Goal: Task Accomplishment & Management: Manage account settings

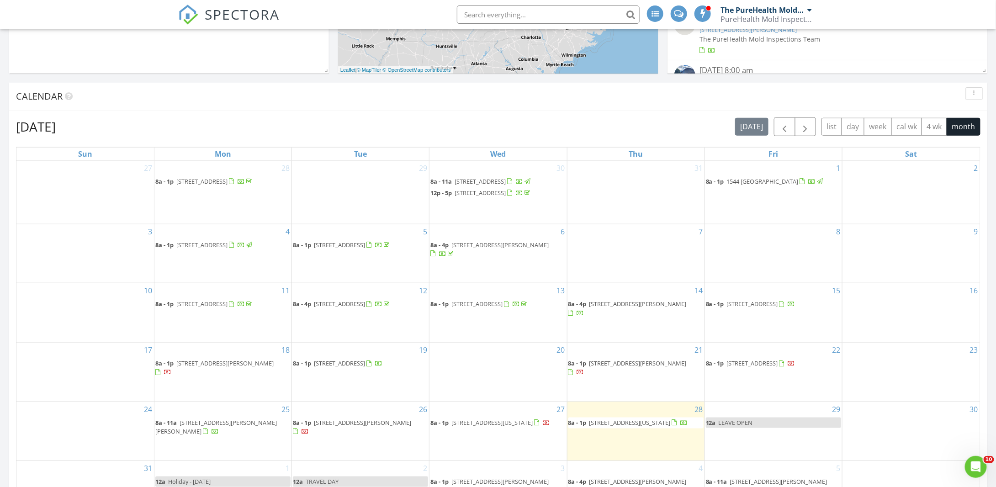
scroll to position [320, 0]
click at [814, 124] on button "button" at bounding box center [805, 126] width 21 height 19
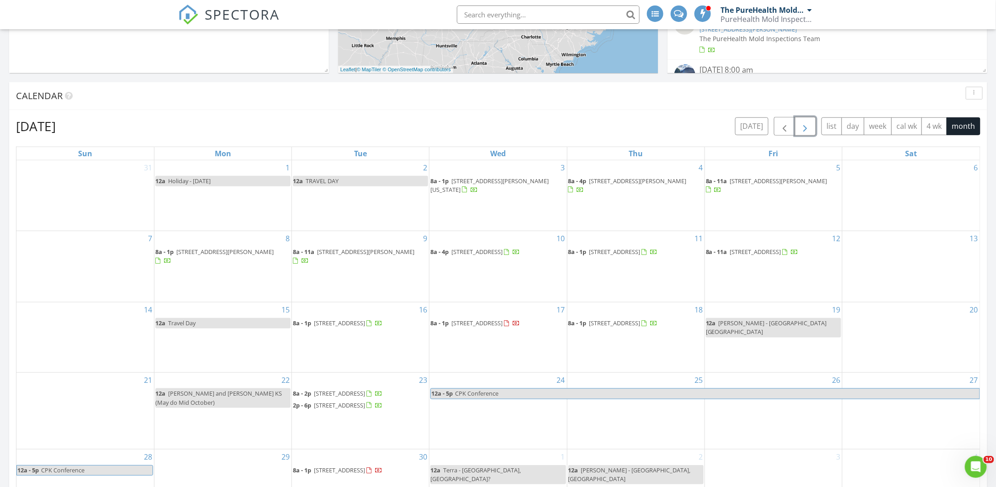
click at [805, 128] on span "button" at bounding box center [805, 126] width 11 height 11
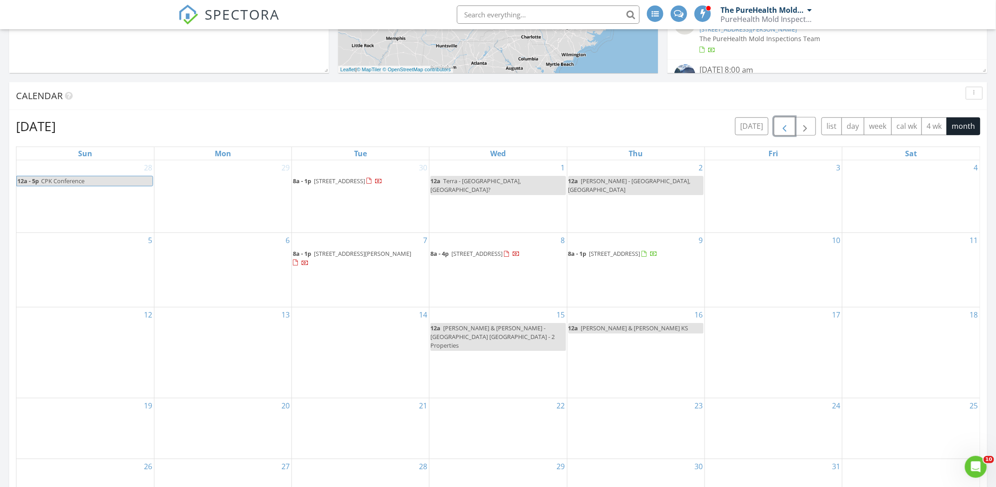
click at [784, 131] on span "button" at bounding box center [784, 126] width 11 height 11
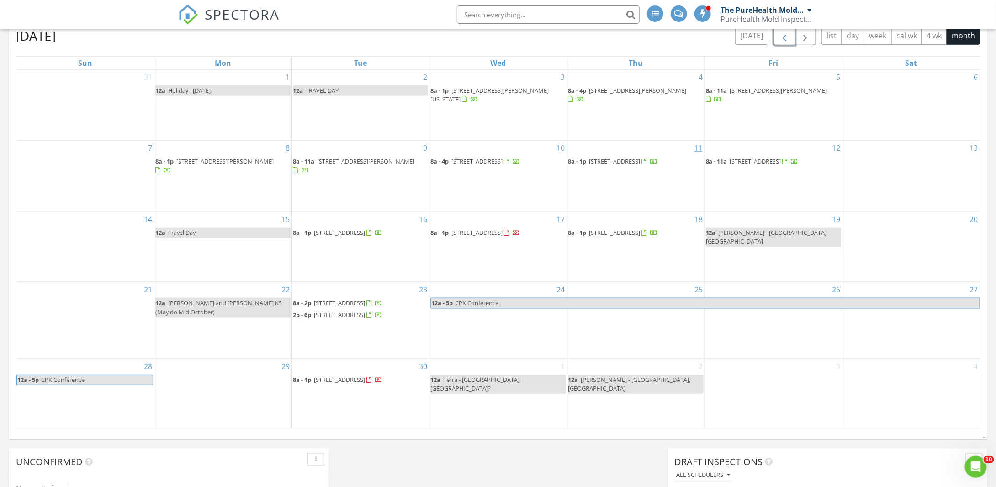
scroll to position [411, 0]
click at [811, 38] on span "button" at bounding box center [805, 35] width 11 height 11
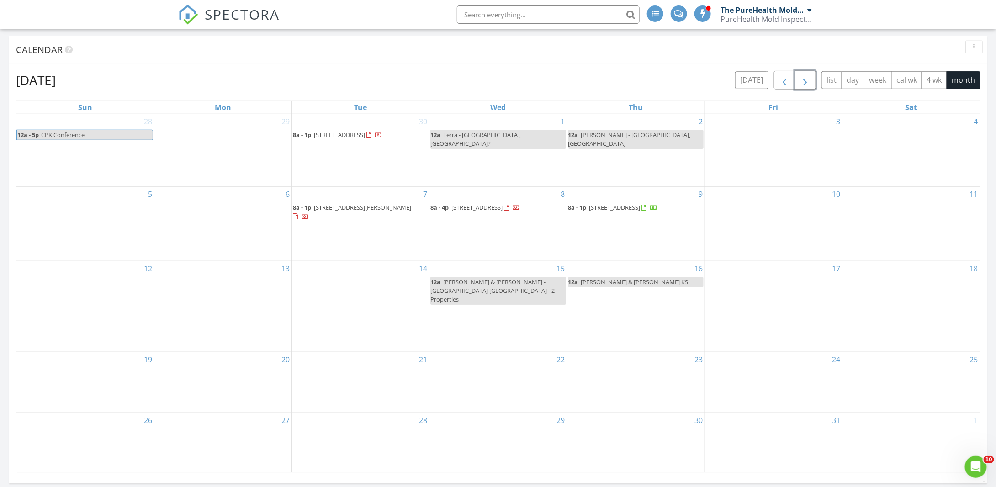
scroll to position [366, 0]
click at [789, 81] on span "button" at bounding box center [784, 80] width 11 height 11
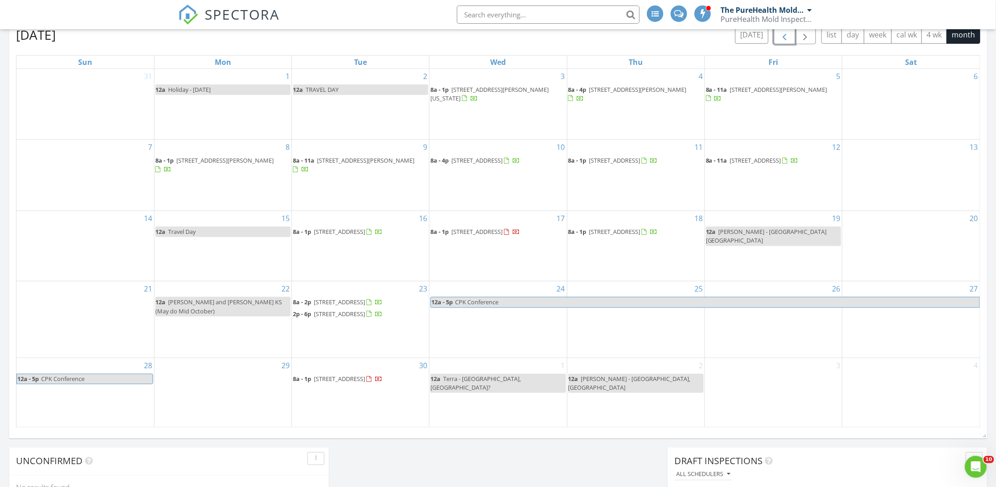
scroll to position [411, 0]
click at [805, 40] on span "button" at bounding box center [805, 35] width 11 height 11
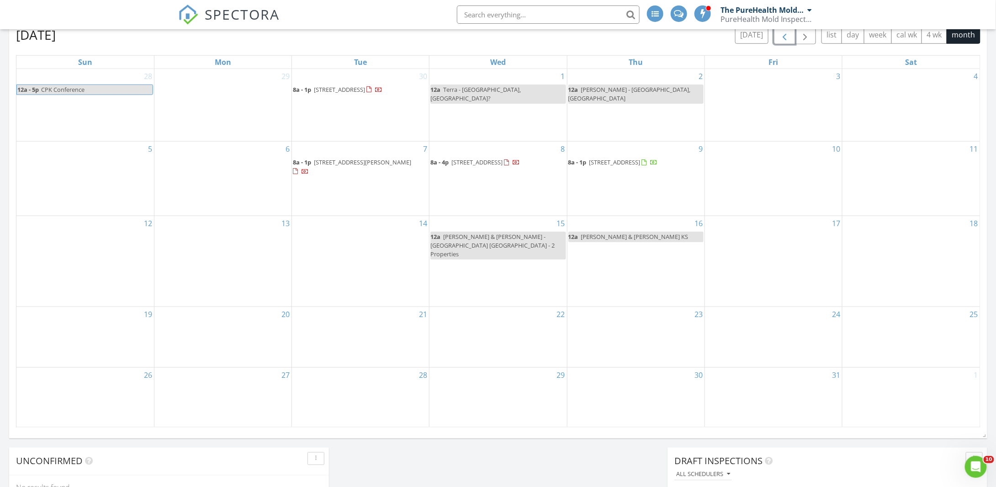
click at [784, 36] on span "button" at bounding box center [784, 35] width 11 height 11
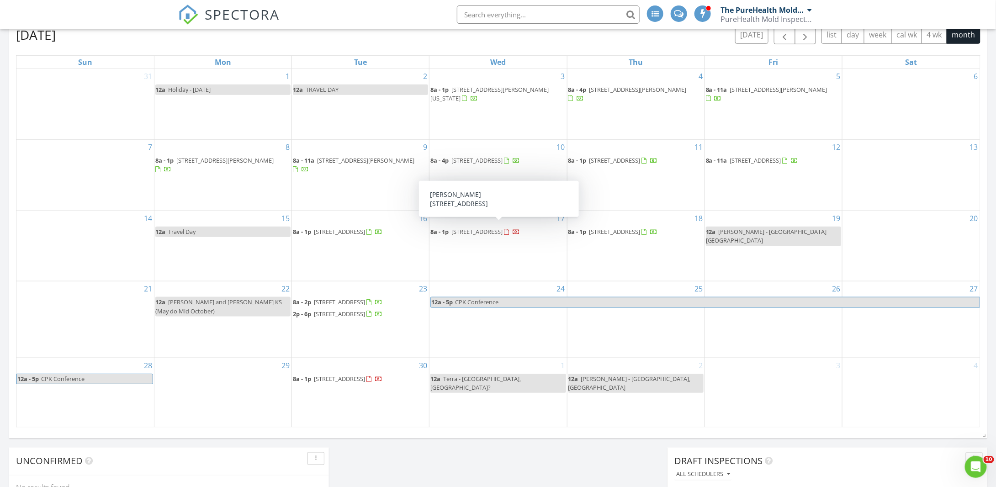
click at [499, 228] on span "627 Pinehill Rd Dublin GA 31021, Dublin 31021" at bounding box center [476, 232] width 51 height 8
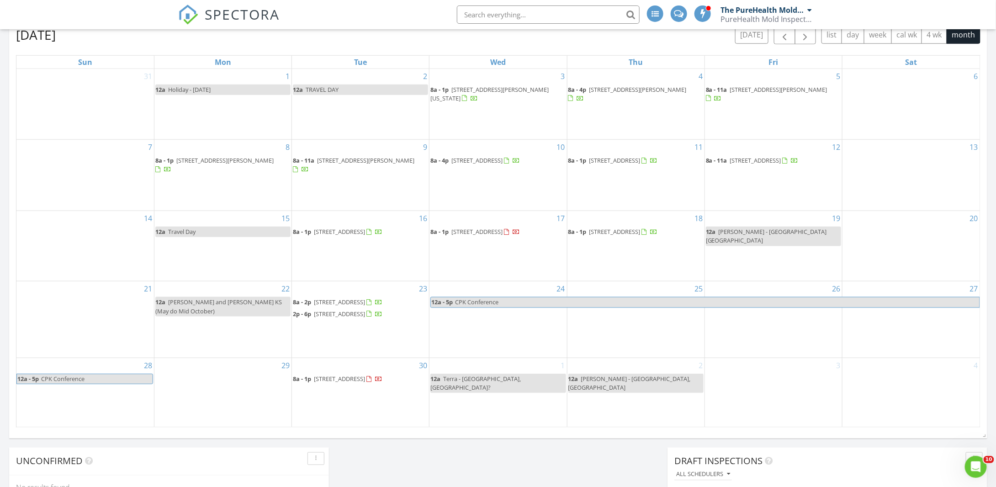
scroll to position [366, 0]
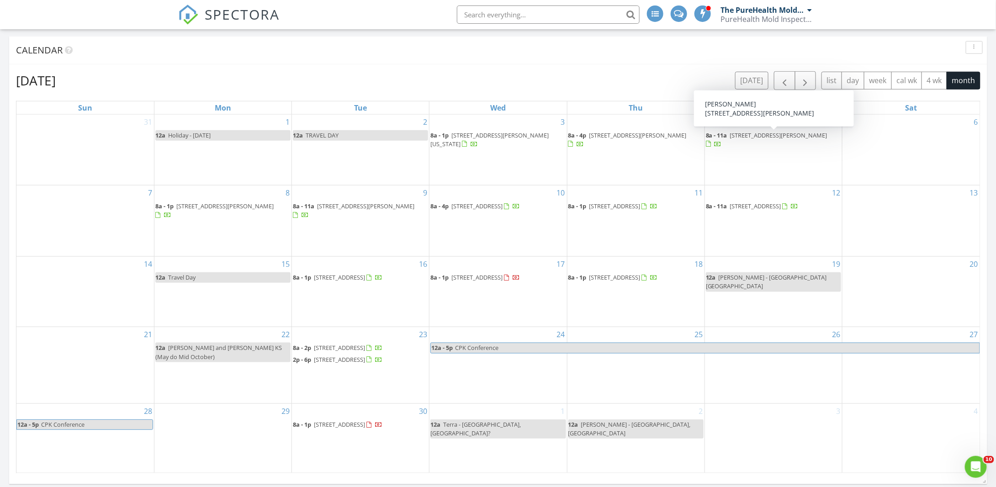
click at [470, 7] on input "text" at bounding box center [548, 14] width 183 height 18
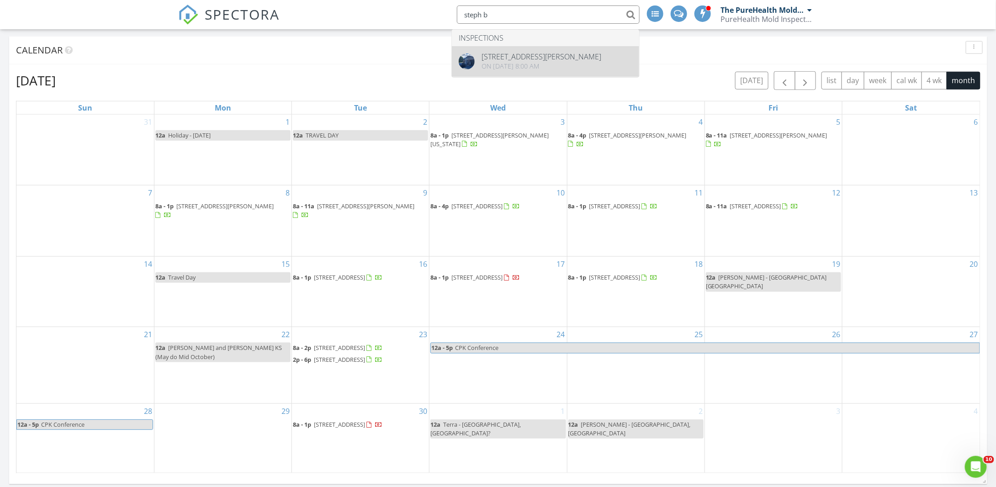
type input "steph b"
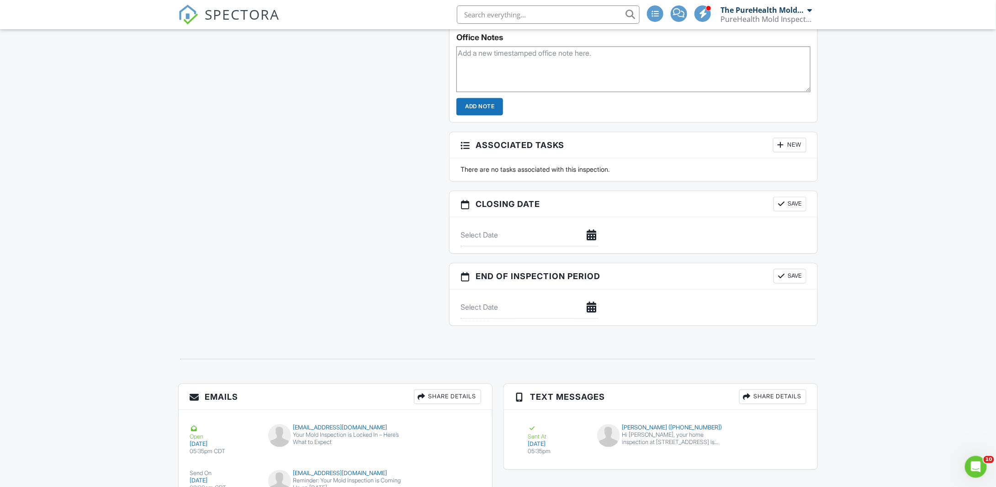
scroll to position [918, 0]
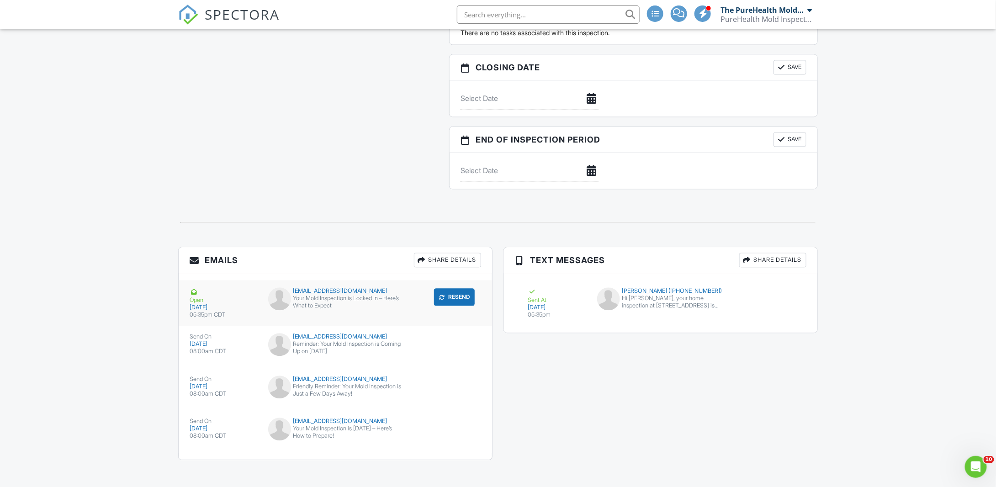
click at [453, 290] on button "Resend" at bounding box center [454, 296] width 41 height 17
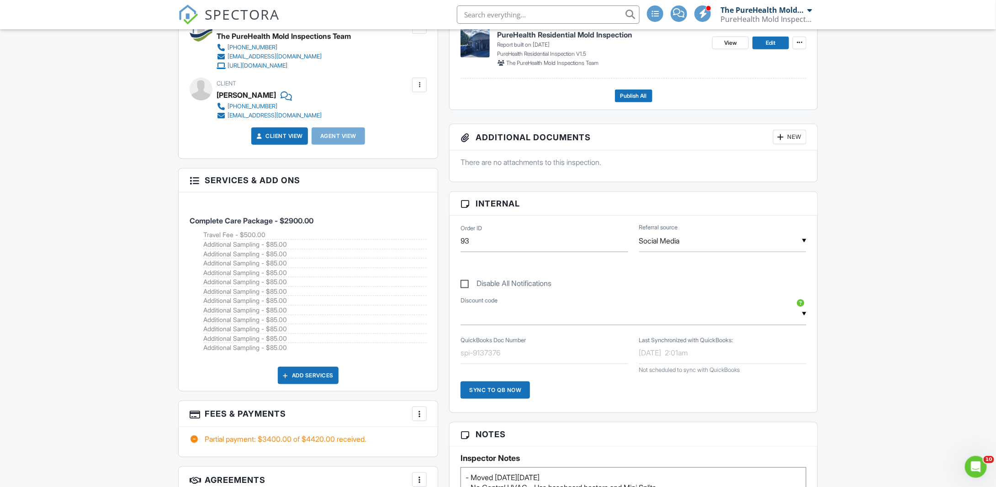
scroll to position [411, 0]
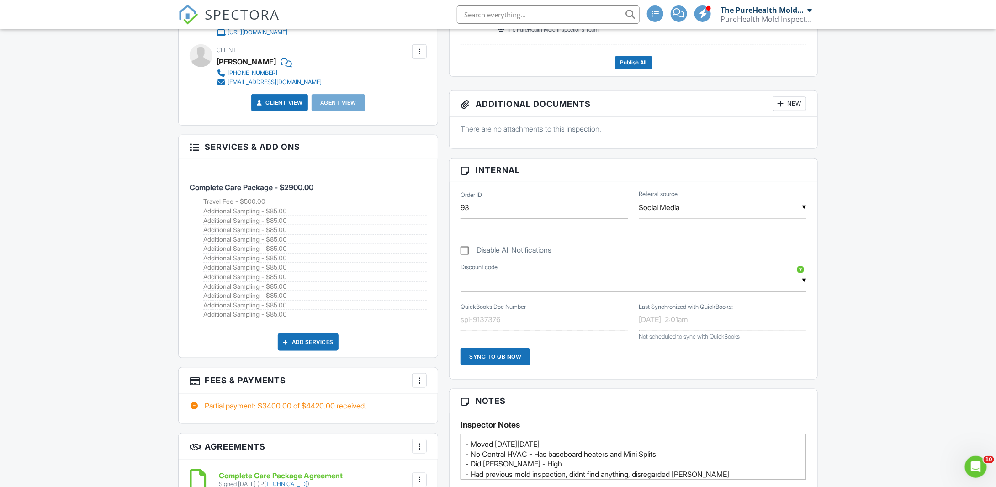
click at [426, 374] on div "More" at bounding box center [419, 380] width 15 height 15
click at [450, 456] on li "View Invoice" at bounding box center [465, 454] width 95 height 23
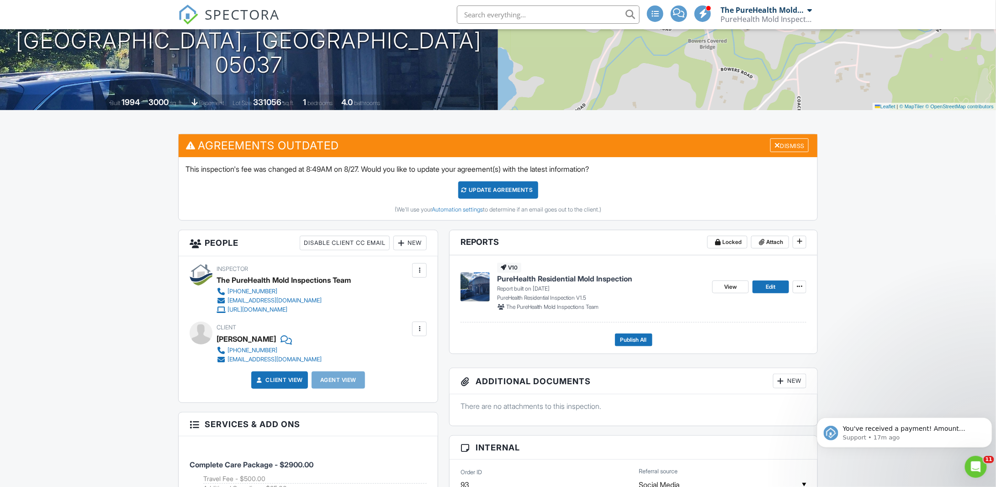
scroll to position [0, 0]
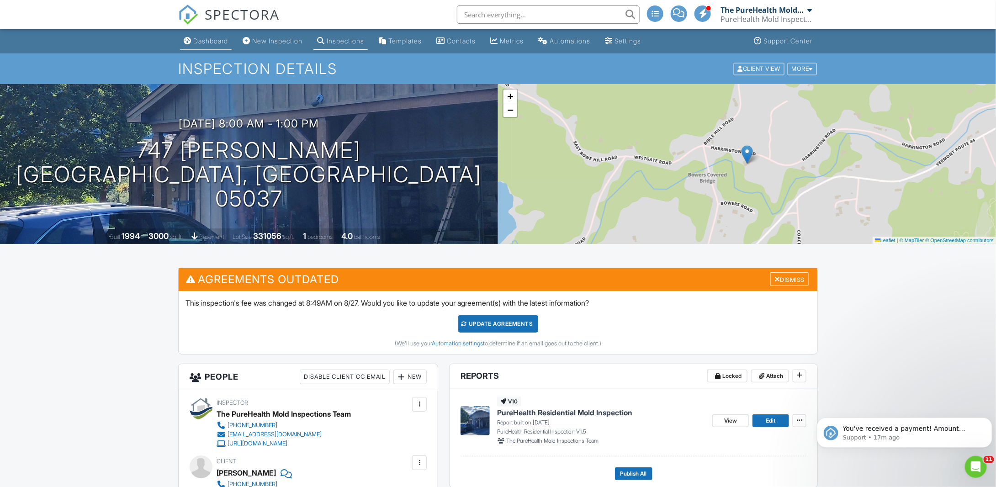
click at [206, 43] on div "Dashboard" at bounding box center [210, 41] width 35 height 8
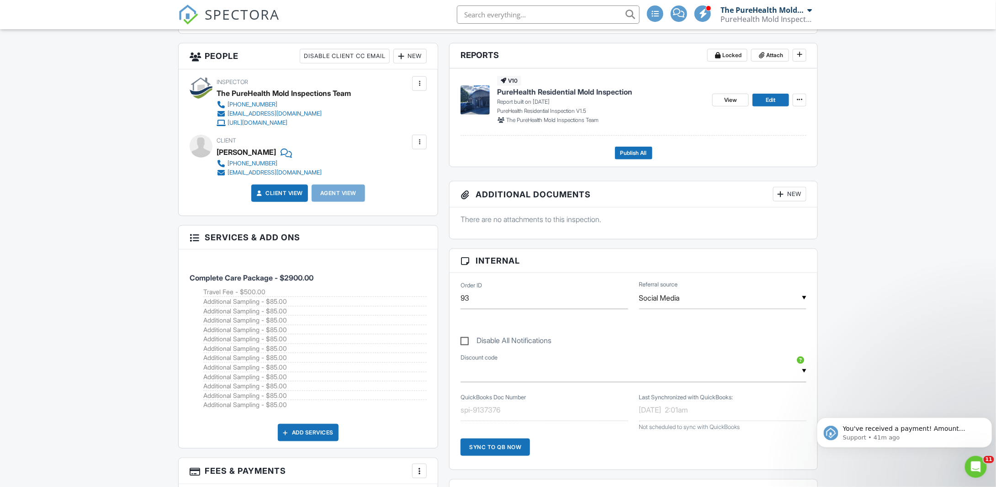
scroll to position [320, 0]
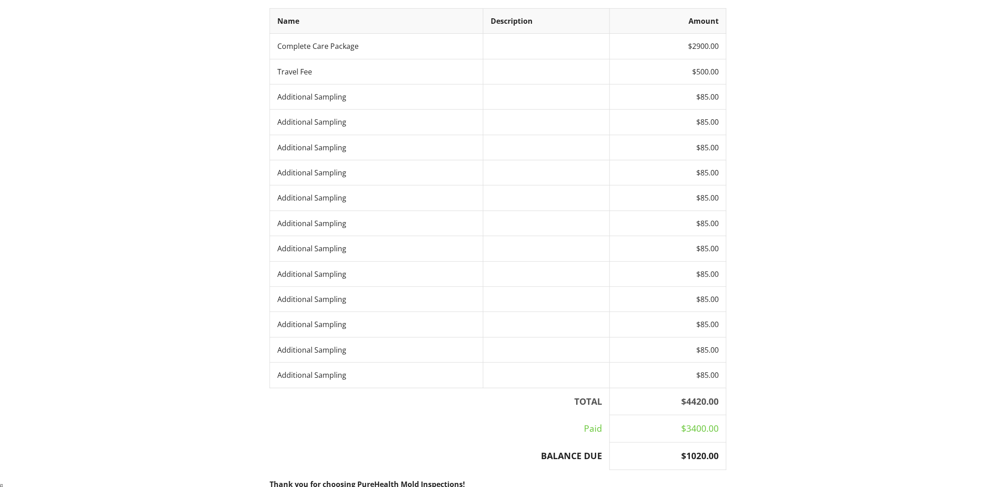
scroll to position [137, 0]
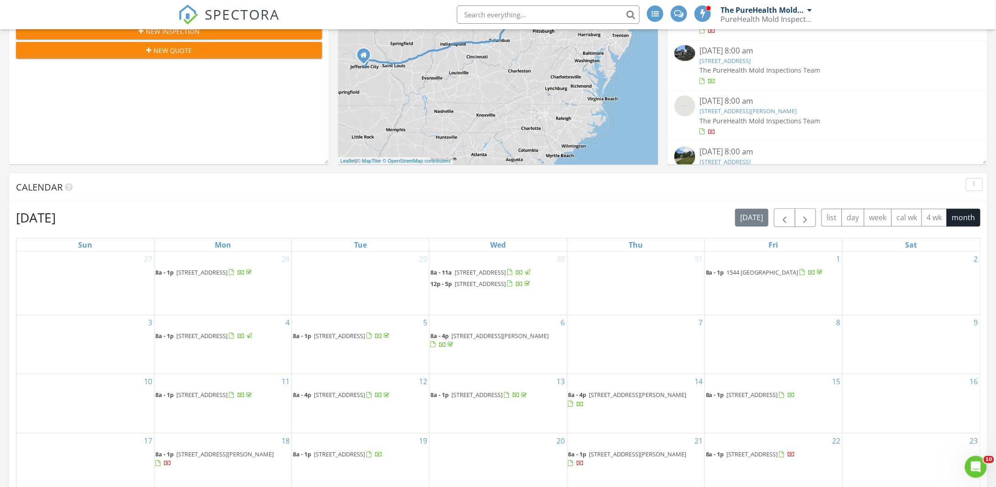
scroll to position [274, 0]
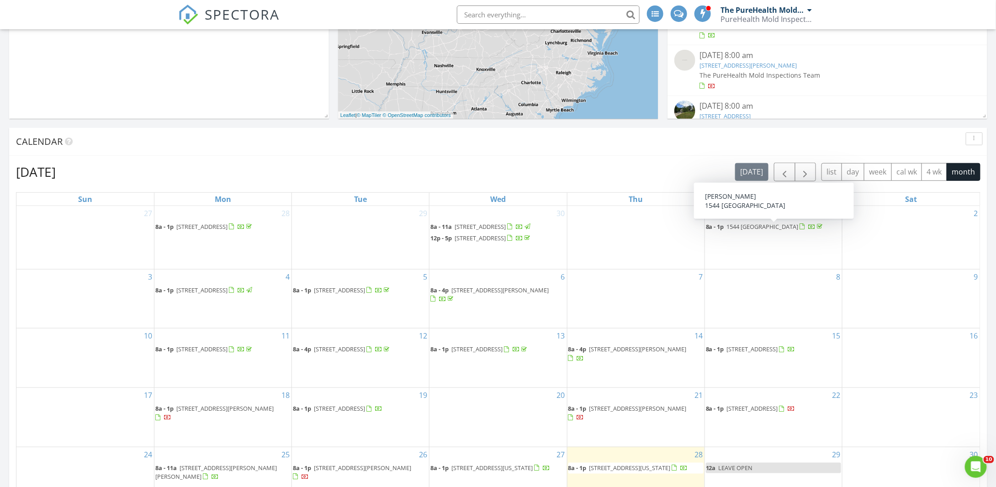
click at [784, 224] on span "1544 Paso Fino Trl, Collierville 38017" at bounding box center [763, 227] width 72 height 8
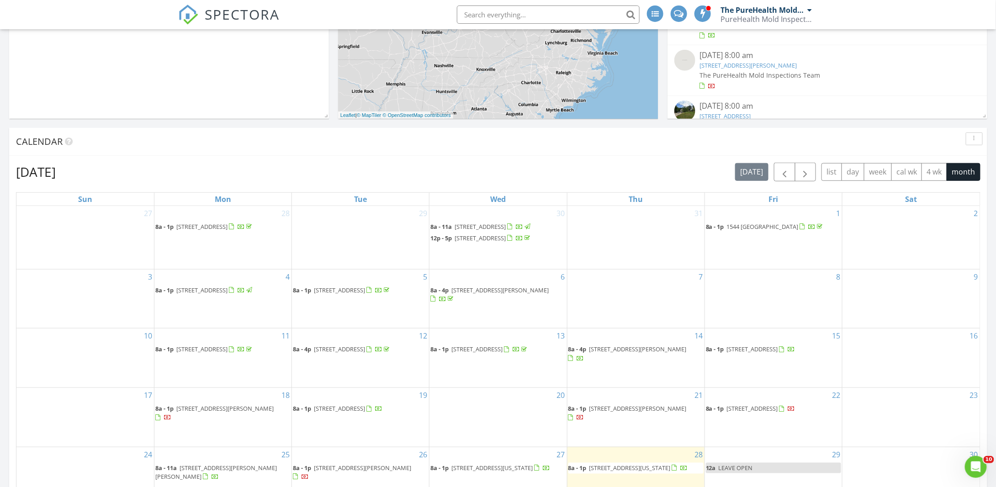
scroll to position [320, 0]
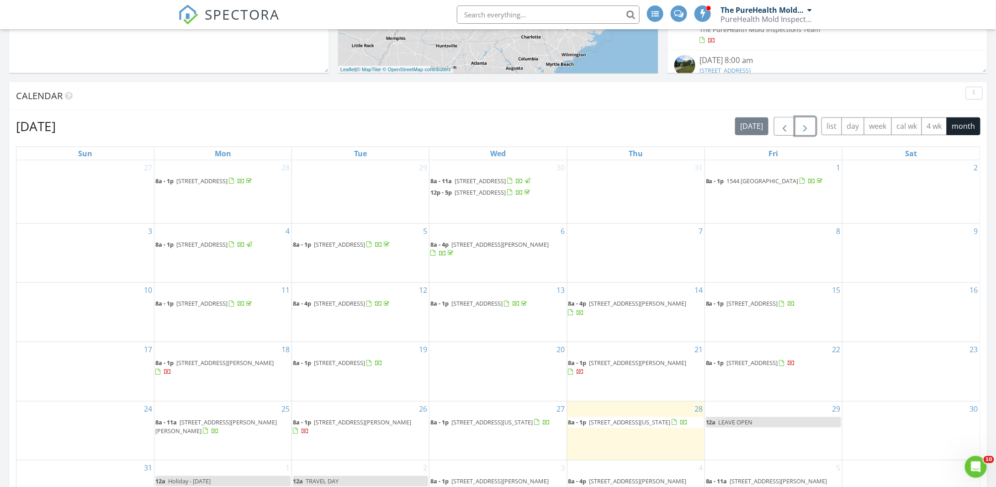
click at [811, 120] on button "button" at bounding box center [805, 126] width 21 height 19
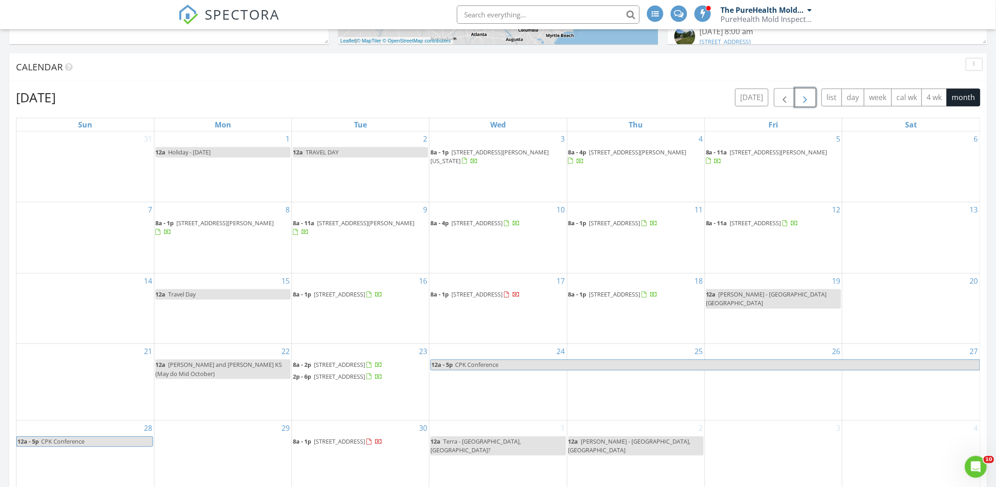
scroll to position [366, 0]
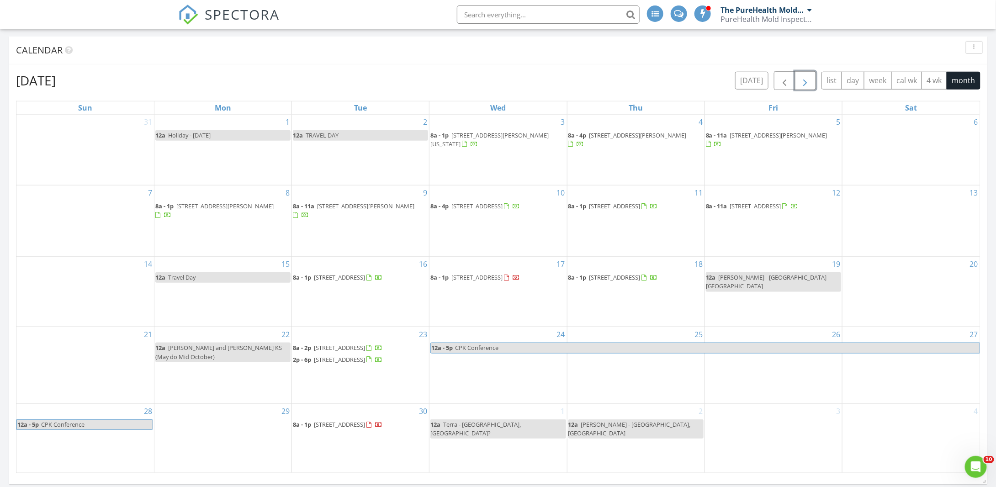
click at [809, 80] on span "button" at bounding box center [805, 80] width 11 height 11
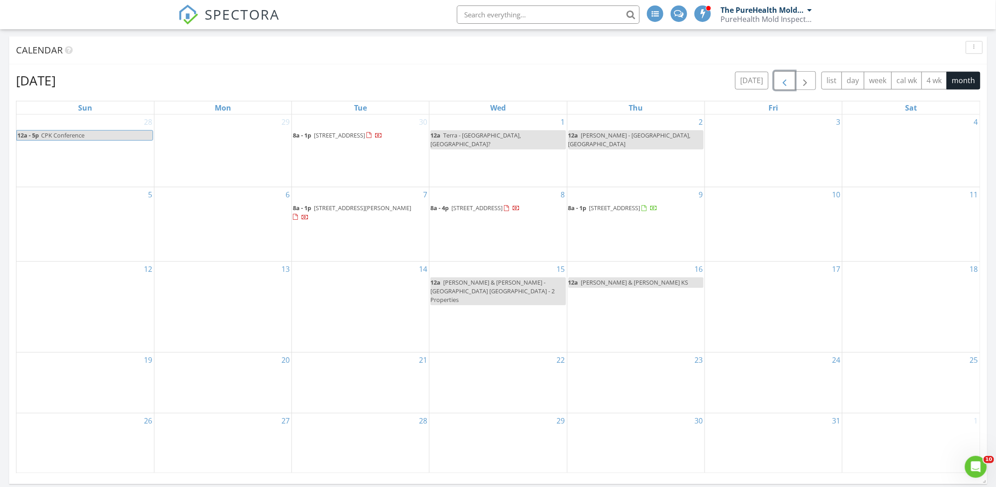
click at [789, 83] on span "button" at bounding box center [784, 80] width 11 height 11
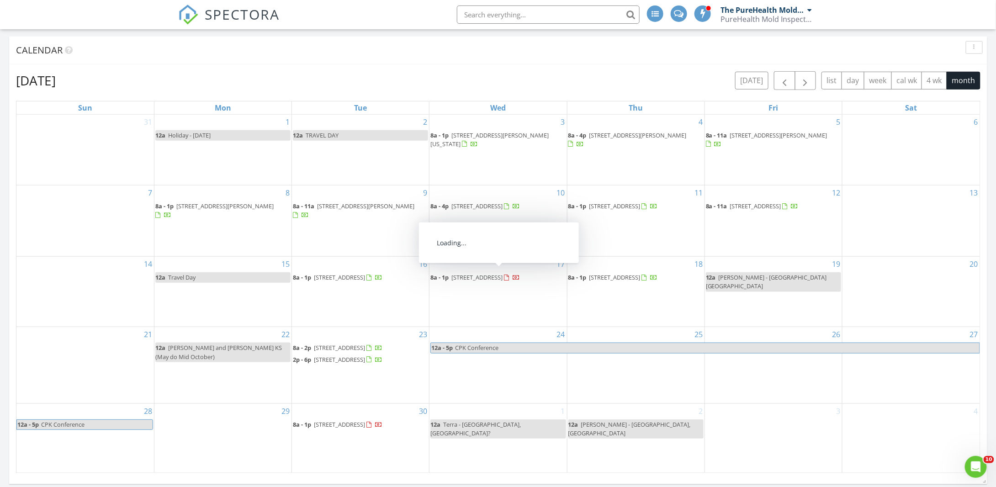
click at [493, 273] on span "627 Pinehill Rd Dublin GA 31021, Dublin 31021" at bounding box center [476, 277] width 51 height 8
click at [365, 428] on span "8208 Windmill Farms Dr, Cotati 94931" at bounding box center [339, 424] width 51 height 8
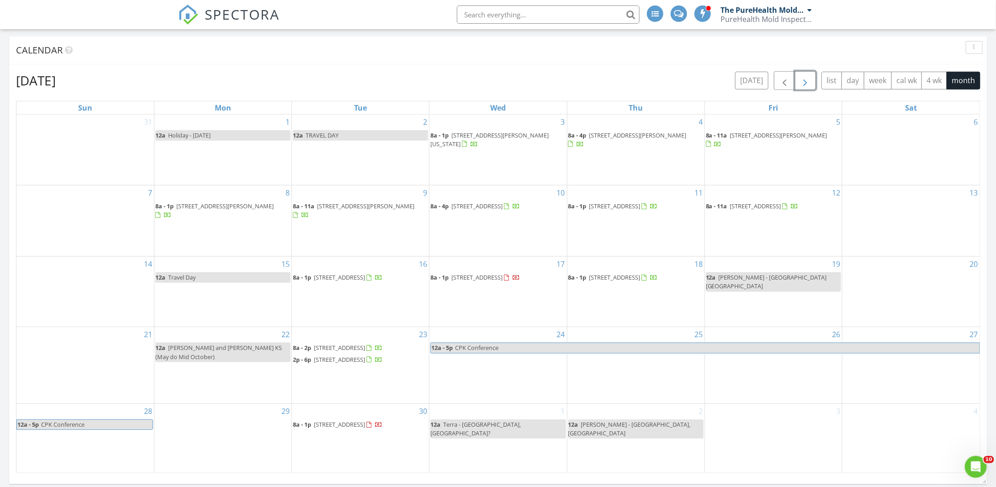
click at [808, 82] on span "button" at bounding box center [805, 80] width 11 height 11
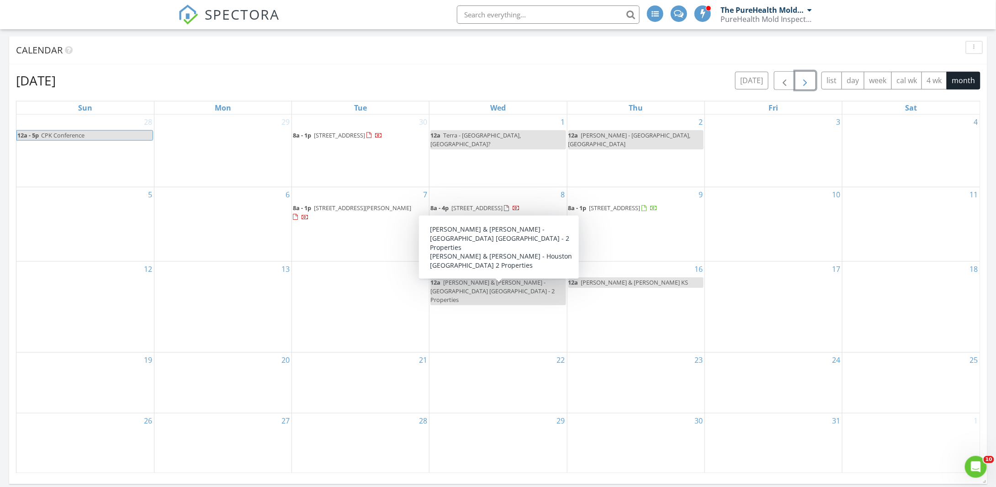
click at [265, 367] on div "20" at bounding box center [222, 383] width 137 height 60
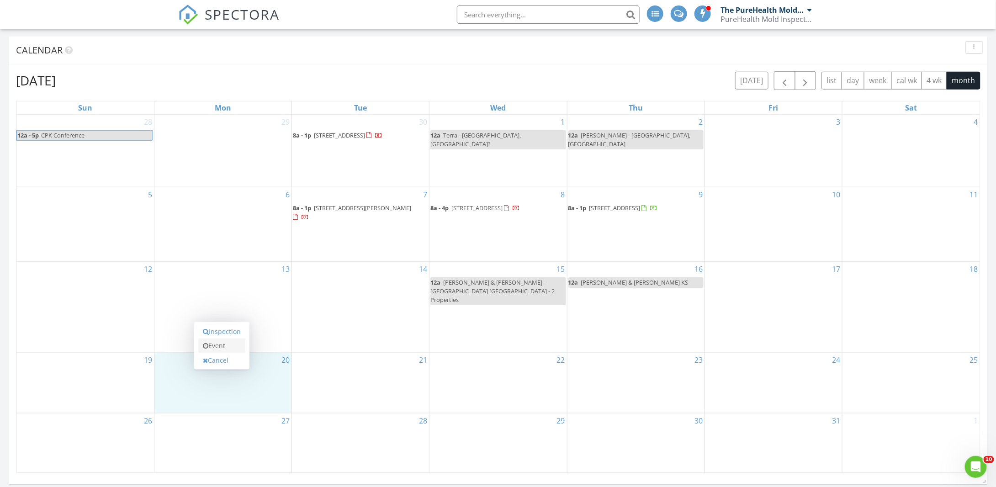
click at [220, 348] on link "Event" at bounding box center [221, 346] width 47 height 15
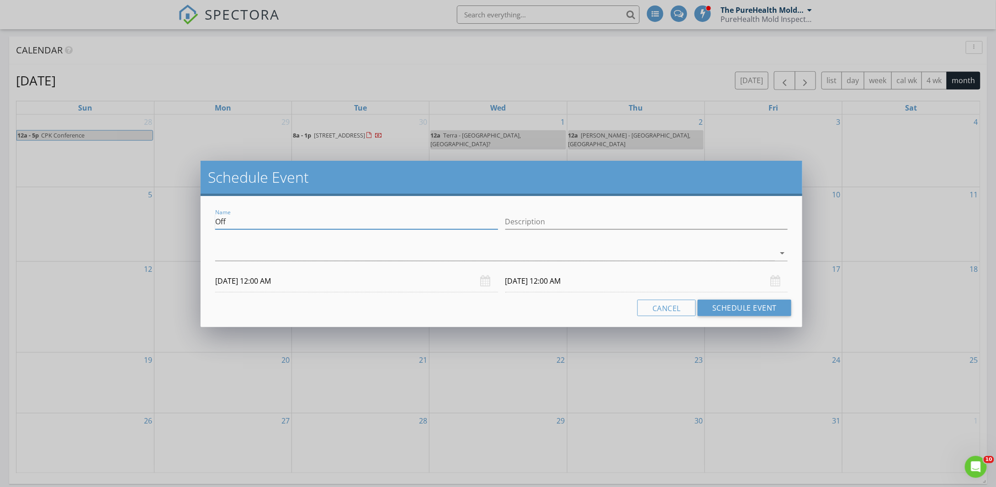
drag, startPoint x: 257, startPoint y: 223, endPoint x: 205, endPoint y: 221, distance: 52.1
click at [206, 223] on div "Name Off Description arrow_drop_down 10/20/2025 12:00 AM 10/21/2025 12:00 AM Ca…" at bounding box center [502, 261] width 602 height 131
type input "North East area?"
click at [763, 302] on button "Schedule Event" at bounding box center [745, 308] width 94 height 16
click at [445, 262] on div "arrow_drop_down" at bounding box center [501, 258] width 572 height 24
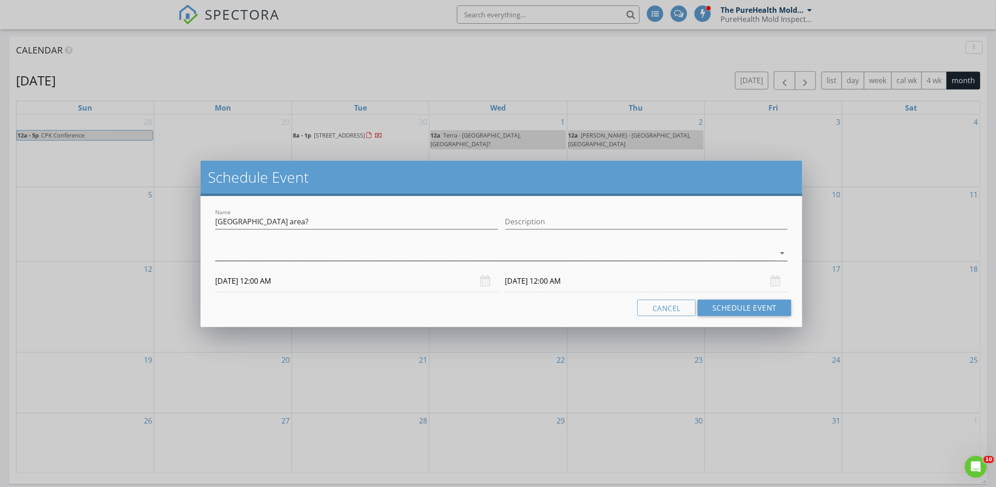
click at [448, 252] on div at bounding box center [495, 253] width 560 height 15
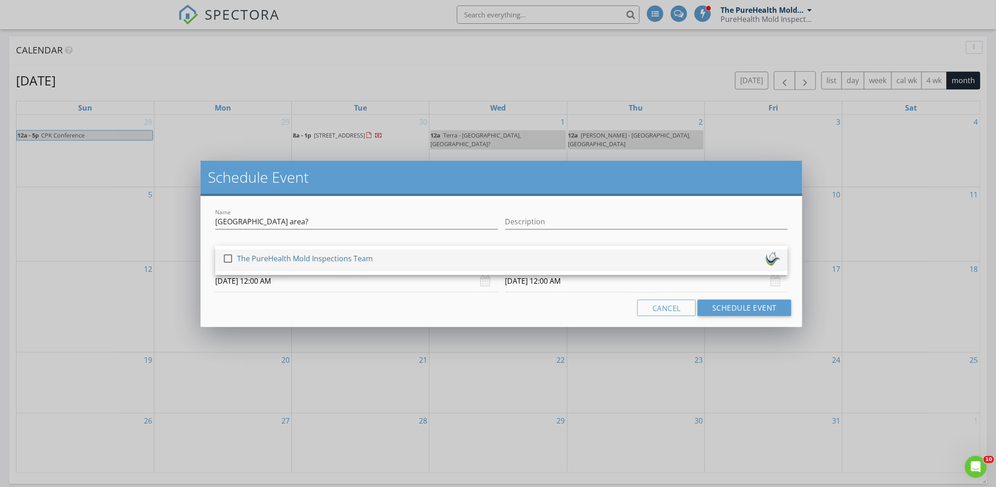
click at [408, 265] on div "check_box_outline_blank The PureHealth Mold Inspections Team" at bounding box center [502, 260] width 558 height 18
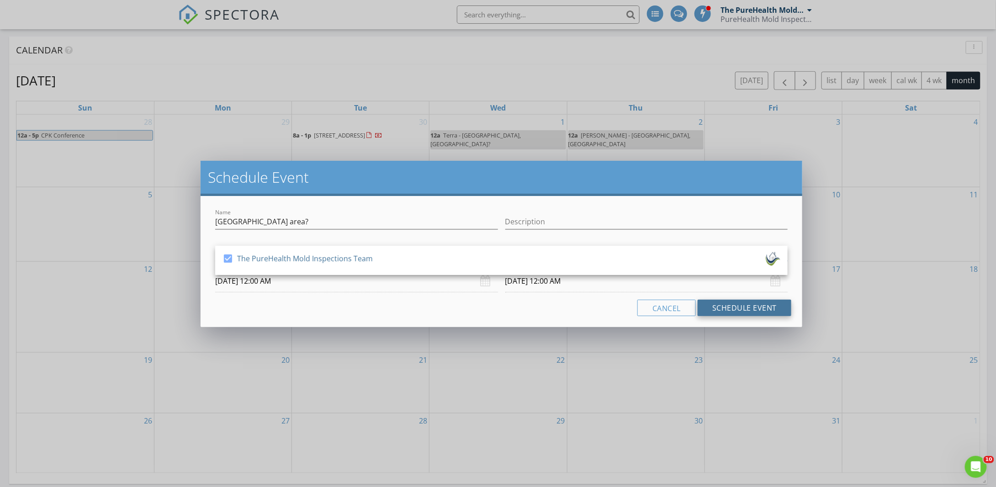
click at [771, 309] on button "Schedule Event" at bounding box center [745, 308] width 94 height 16
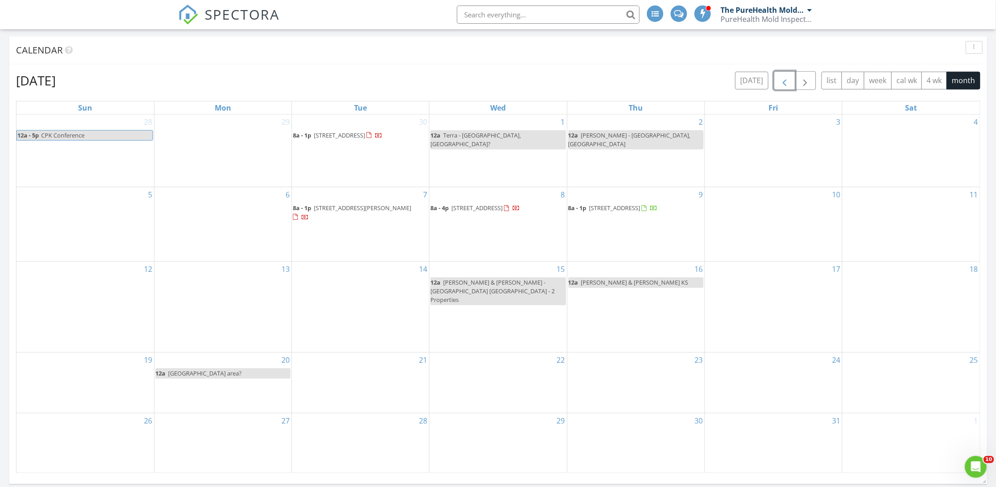
click at [781, 80] on span "button" at bounding box center [784, 80] width 11 height 11
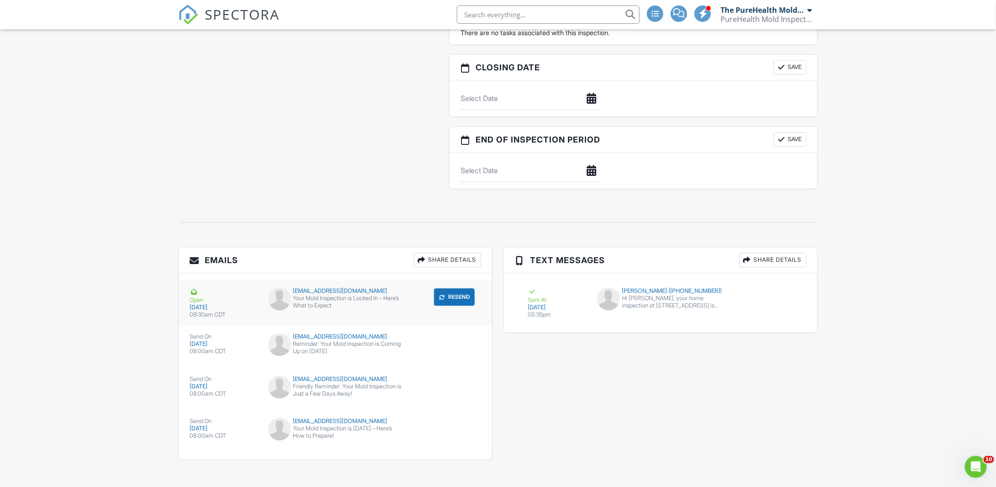
click at [420, 296] on div "Resend" at bounding box center [444, 296] width 73 height 19
click at [461, 294] on button "Resend" at bounding box center [454, 296] width 41 height 17
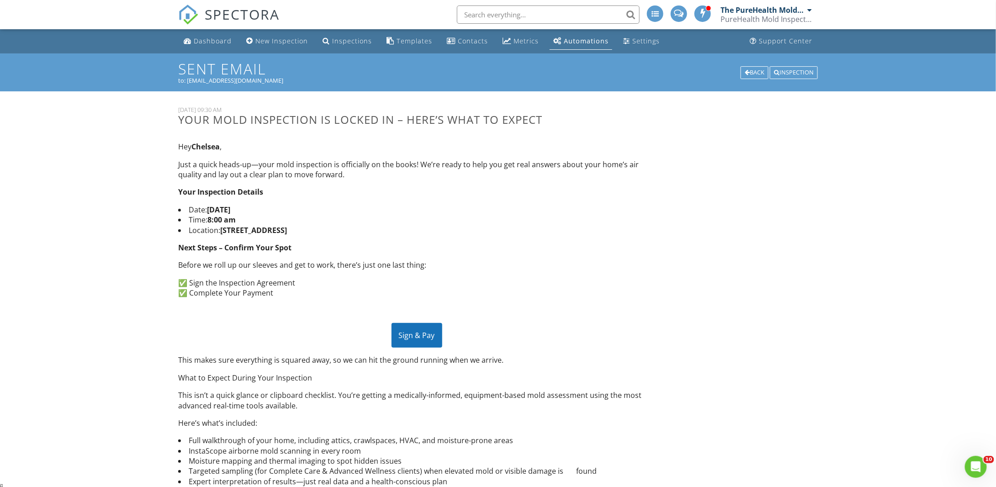
click at [412, 333] on div "Sign & Pay" at bounding box center [417, 335] width 51 height 25
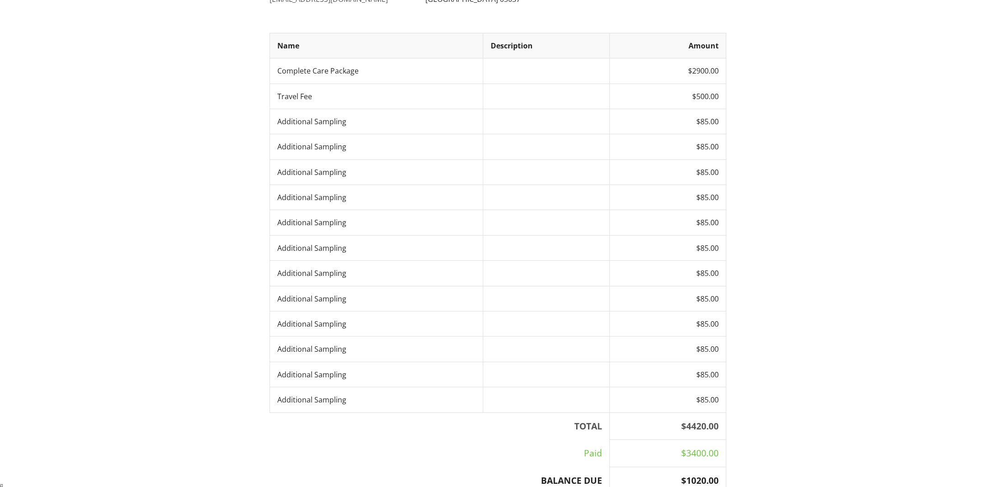
scroll to position [137, 0]
